Goal: Register for event/course

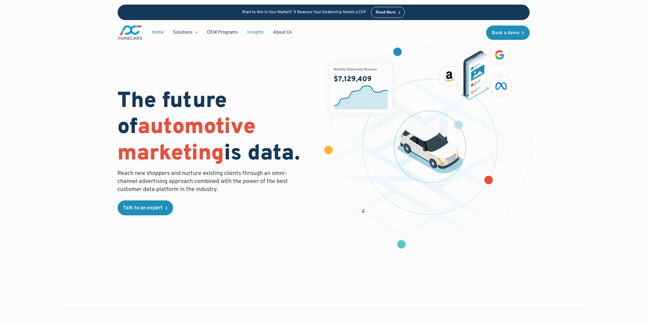
click at [259, 29] on link "Insights" at bounding box center [256, 32] width 26 height 11
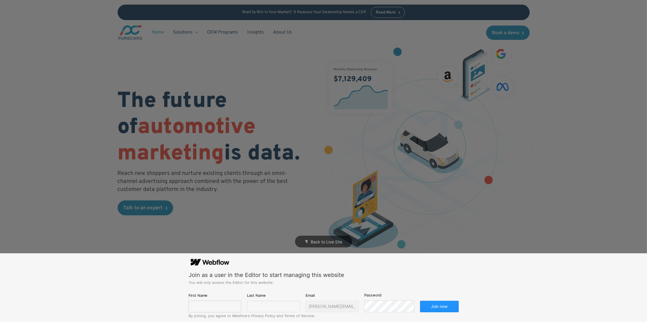
click at [215, 307] on input "text" at bounding box center [215, 305] width 53 height 11
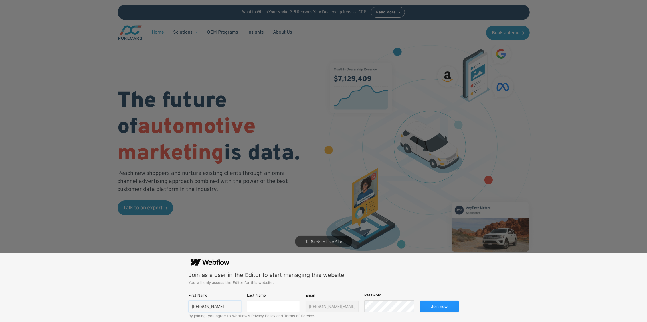
type input "[PERSON_NAME]"
click at [282, 309] on input "text" at bounding box center [273, 305] width 53 height 11
type input "[PERSON_NAME]"
click at [420, 300] on button "Join now" at bounding box center [439, 305] width 39 height 11
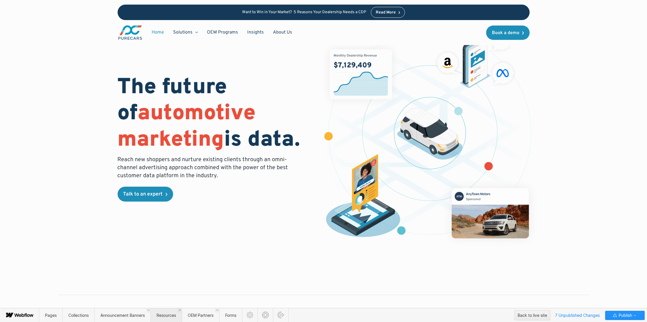
click at [173, 312] on span "Resources" at bounding box center [166, 314] width 19 height 5
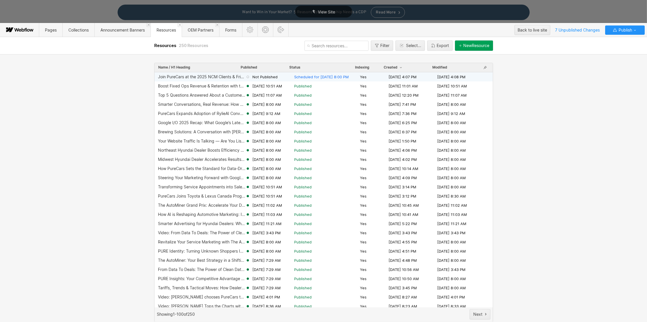
click at [337, 76] on span "Scheduled for Aug 12, 2025 8:00 PM" at bounding box center [321, 76] width 55 height 5
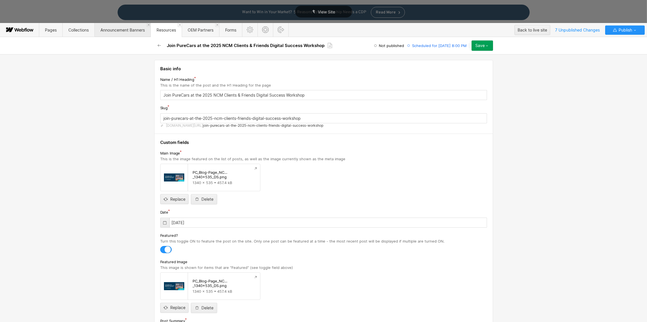
click at [136, 29] on span "Announcement Banners" at bounding box center [123, 29] width 44 height 5
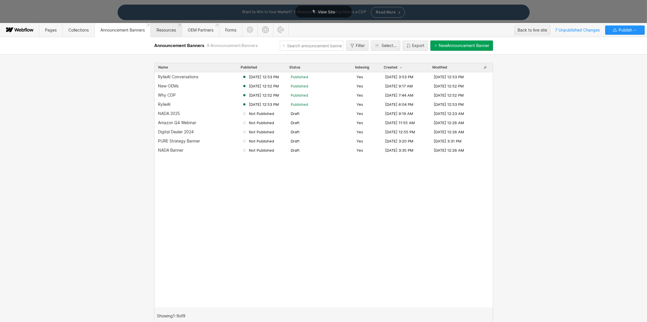
click at [173, 29] on span "Resources" at bounding box center [166, 29] width 19 height 5
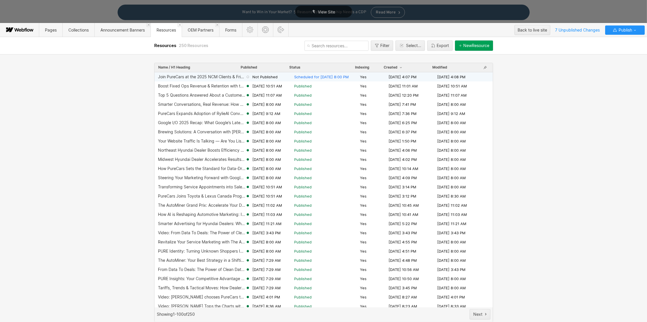
click at [330, 76] on span "Scheduled for Aug 12, 2025 8:00 PM" at bounding box center [321, 76] width 55 height 5
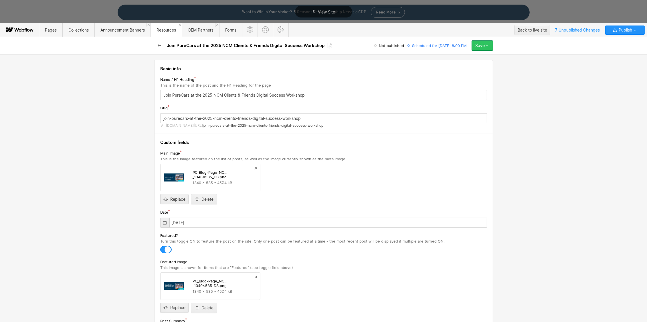
click at [491, 46] on button "Save" at bounding box center [482, 45] width 21 height 10
click at [465, 65] on div "Publish now" at bounding box center [464, 65] width 57 height 8
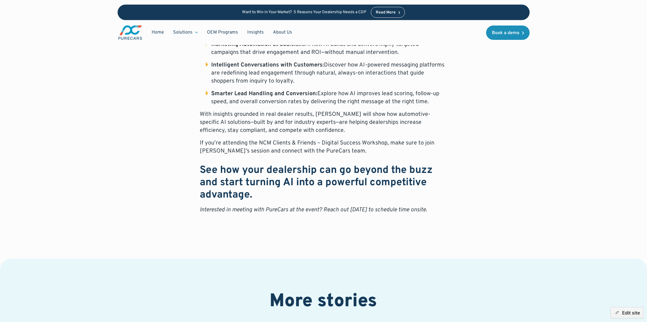
scroll to position [454, 0]
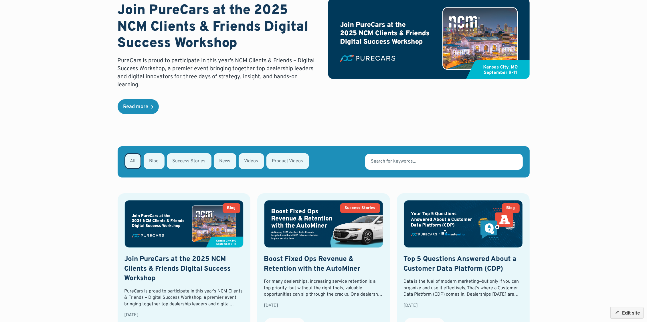
scroll to position [66, 0]
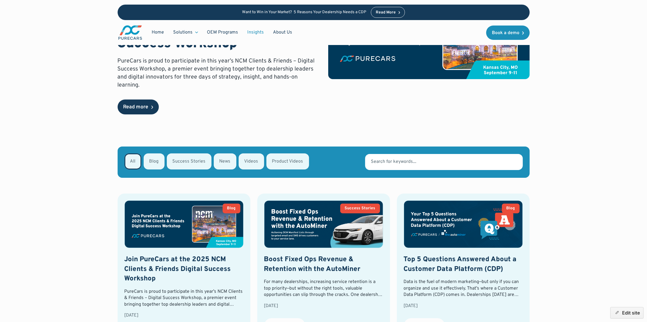
click at [134, 105] on div "Read more" at bounding box center [135, 107] width 25 height 5
